Goal: Manage account settings

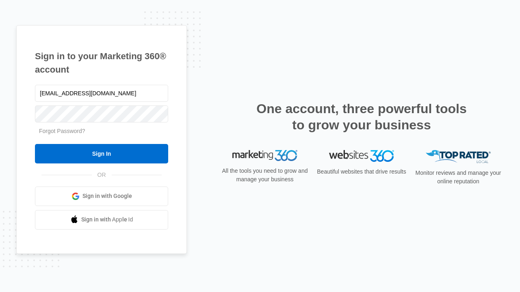
type input "[EMAIL_ADDRESS][DOMAIN_NAME]"
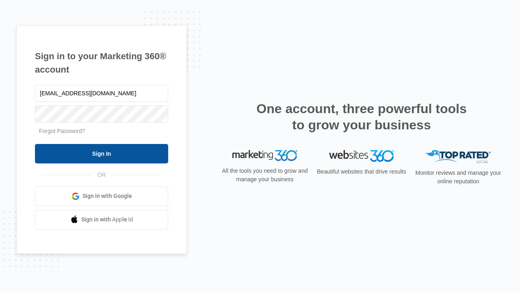
click at [102, 154] on input "Sign In" at bounding box center [101, 153] width 133 height 19
